Goal: Check status

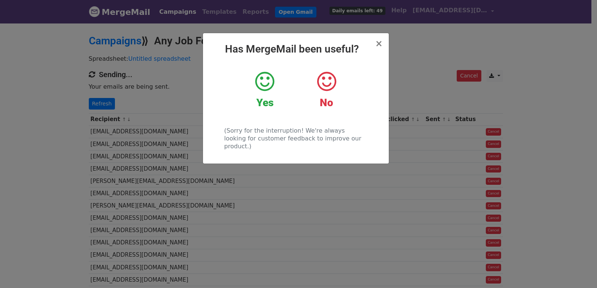
click at [126, 105] on div "× Has MergeMail been useful? Yes No (Sorry for the interruption! We're always l…" at bounding box center [298, 155] width 597 height 266
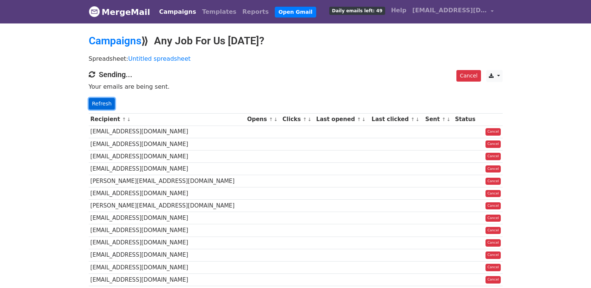
click at [107, 104] on link "Refresh" at bounding box center [102, 104] width 26 height 12
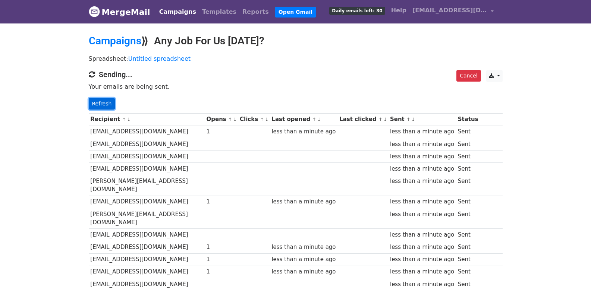
click at [98, 107] on link "Refresh" at bounding box center [102, 104] width 26 height 12
